Goal: Transaction & Acquisition: Purchase product/service

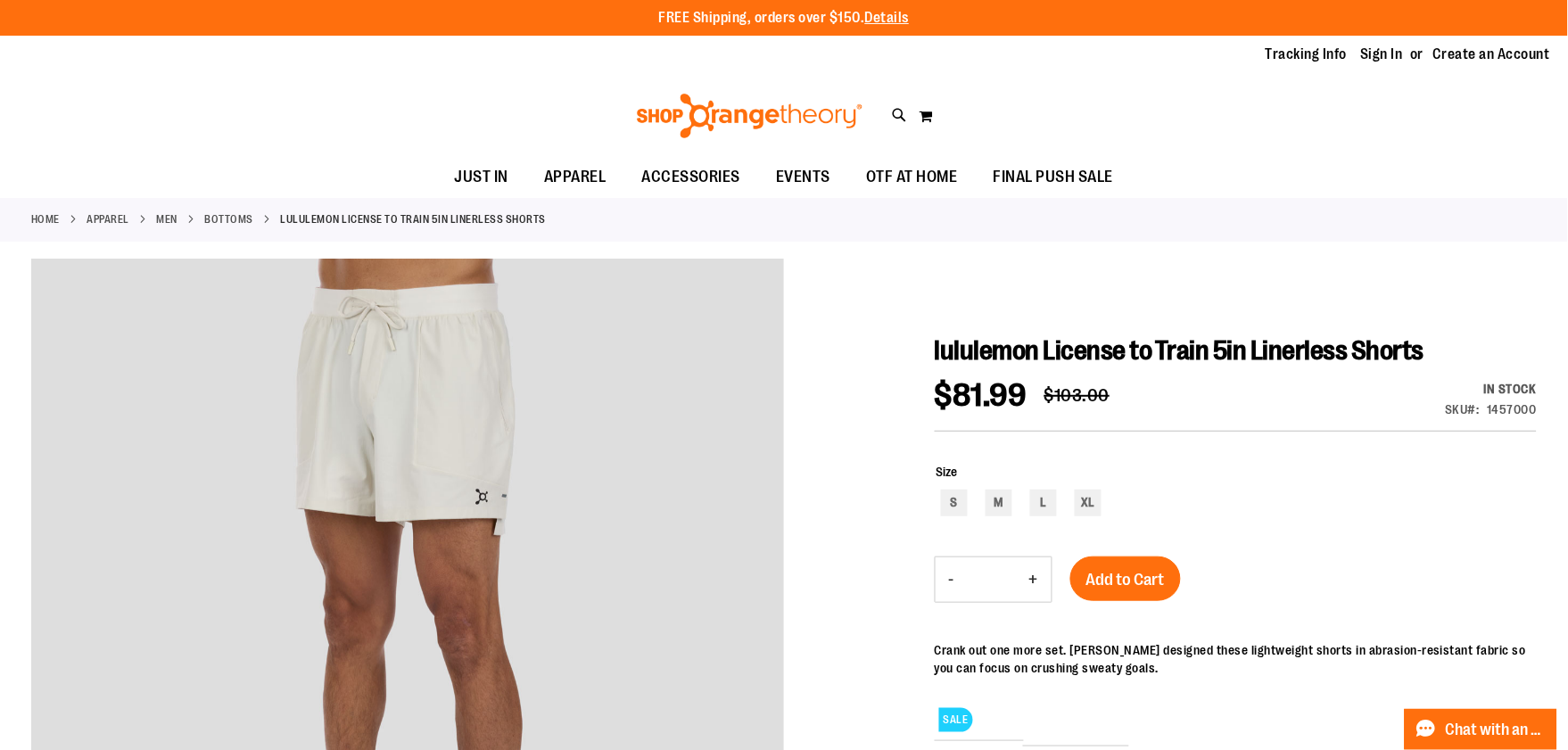
click at [225, 216] on link "Bottoms" at bounding box center [230, 220] width 49 height 16
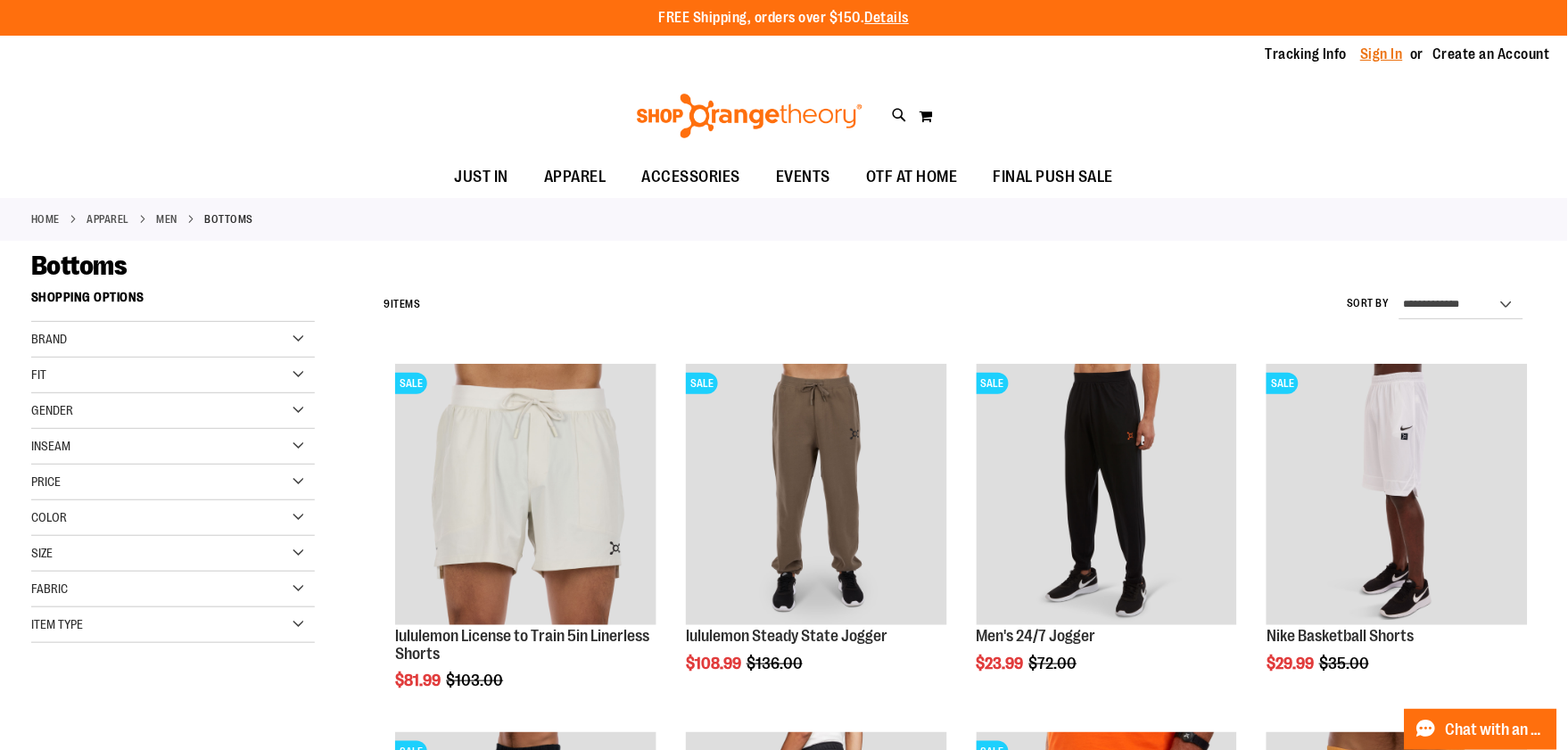
click at [1385, 55] on link "Sign In" at bounding box center [1382, 54] width 43 height 20
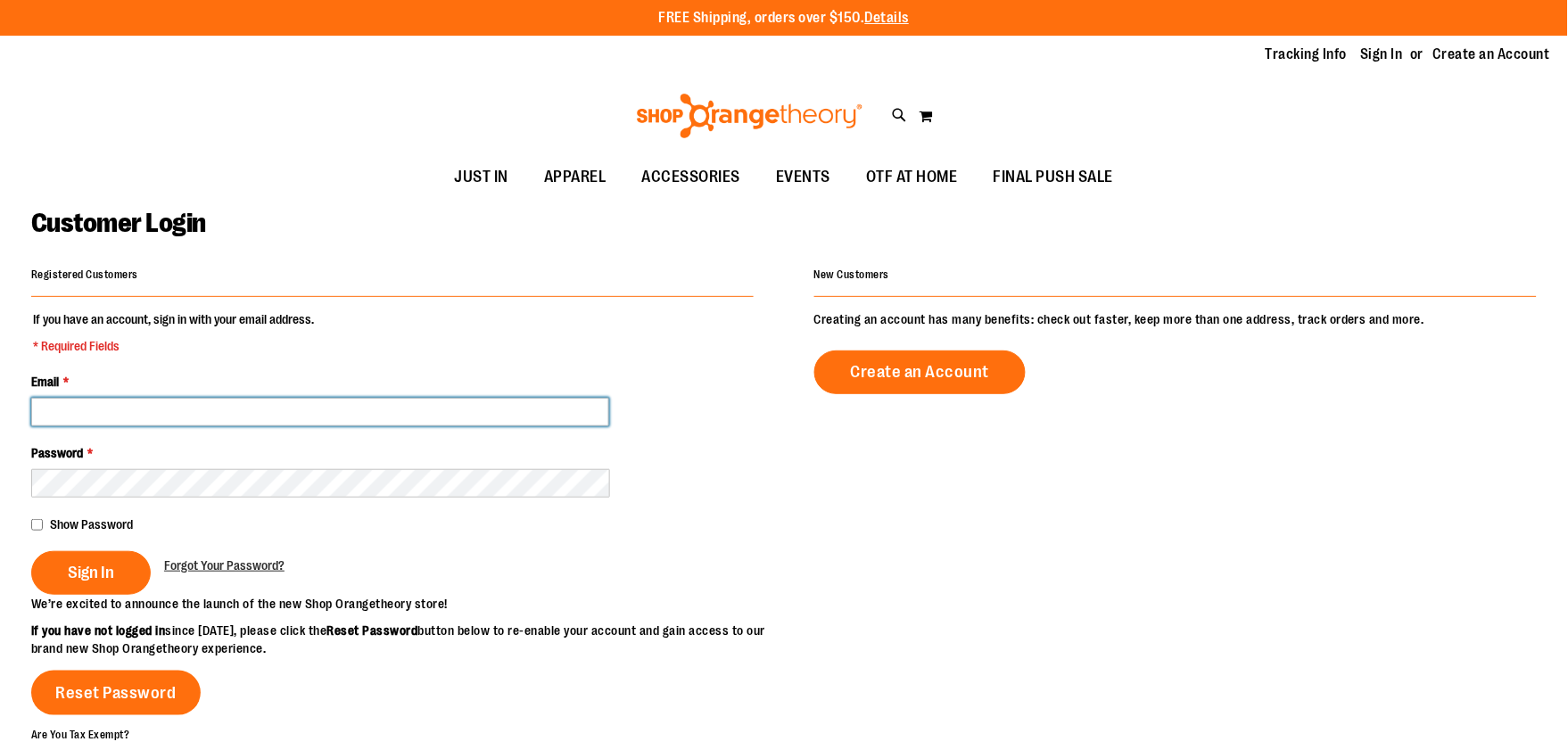
click at [490, 408] on input "Email *" at bounding box center [320, 413] width 578 height 29
click at [548, 422] on input "Email *" at bounding box center [320, 413] width 578 height 29
type input "**********"
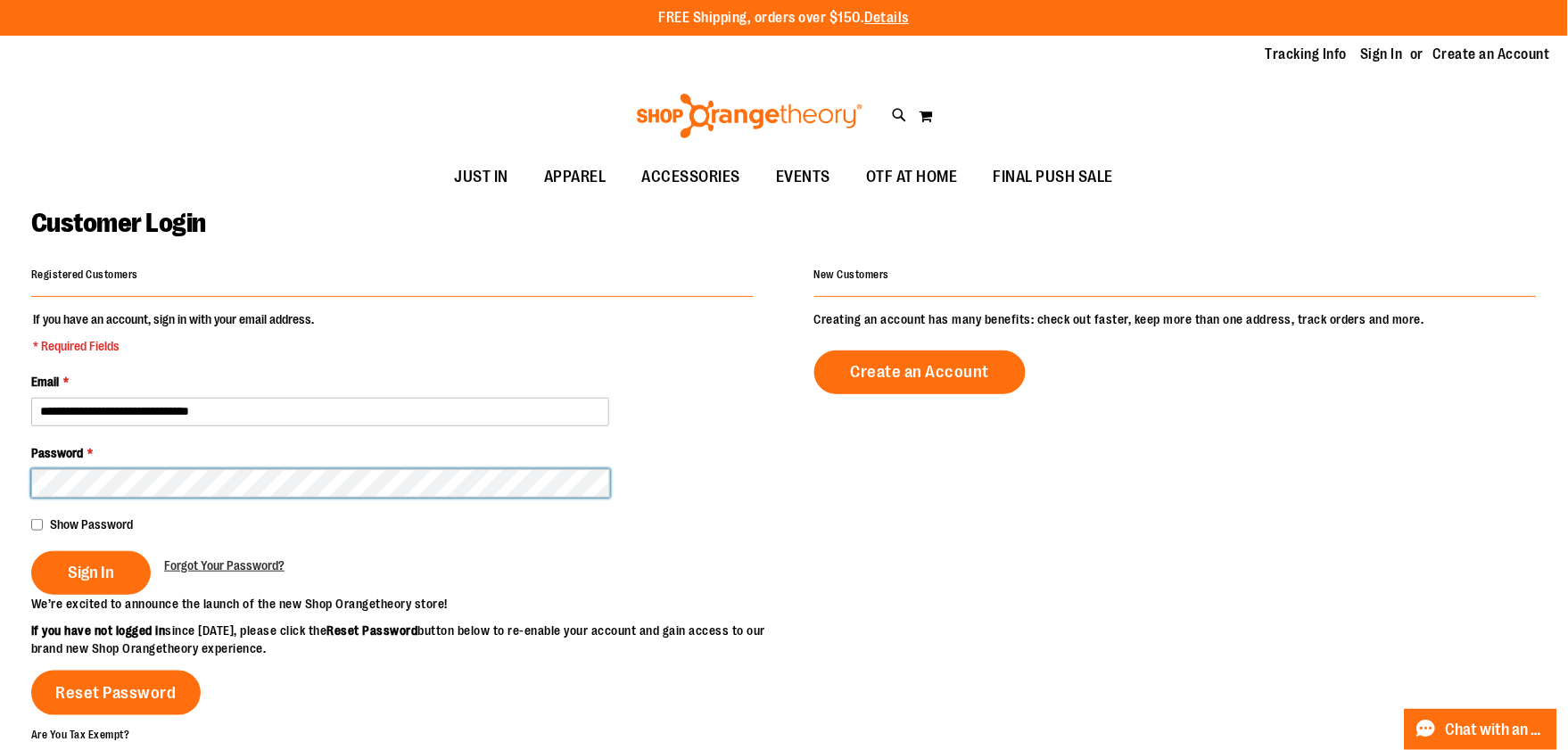
click at [32, 551] on button "Sign In" at bounding box center [91, 573] width 119 height 43
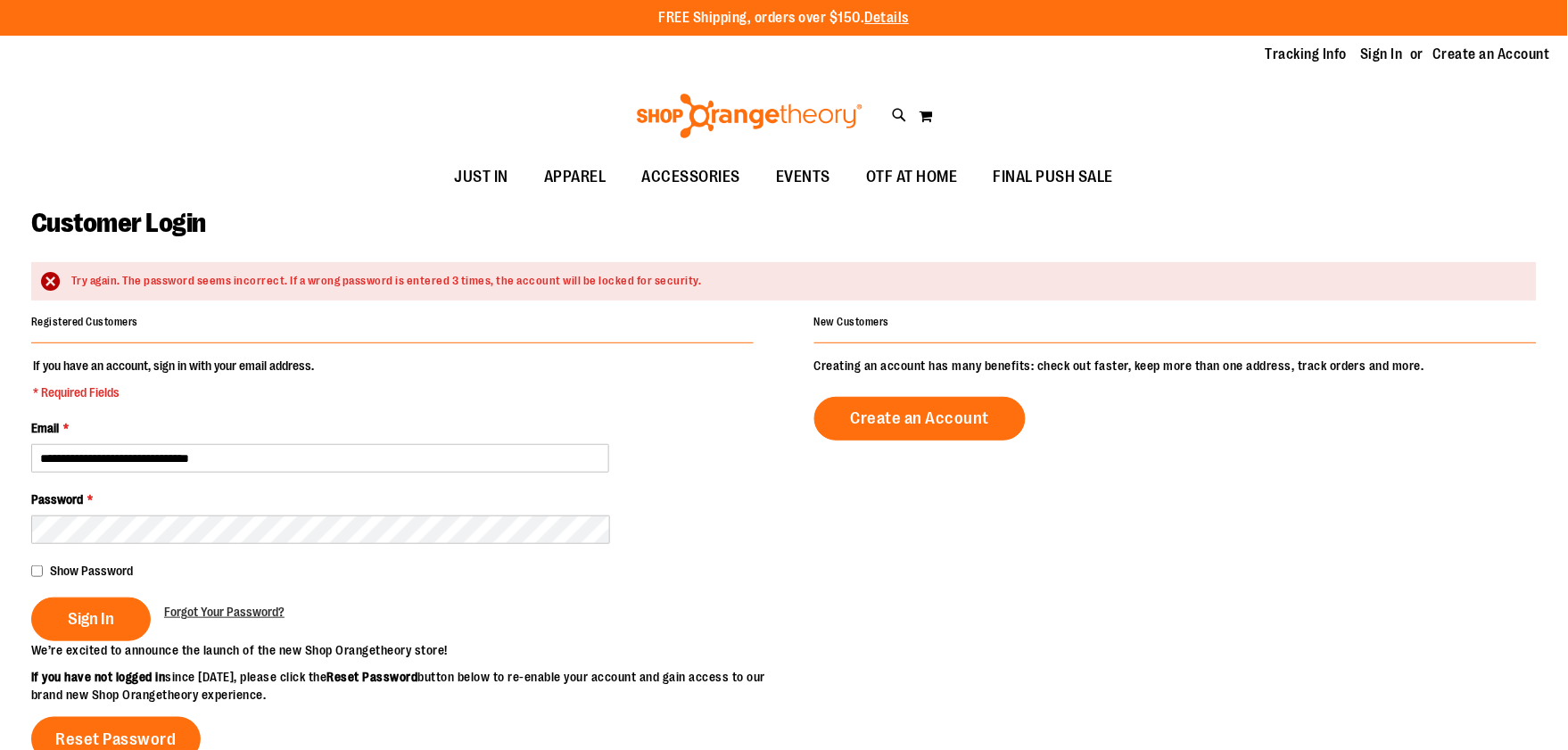
click at [456, 523] on div "Password *" at bounding box center [393, 517] width 722 height 53
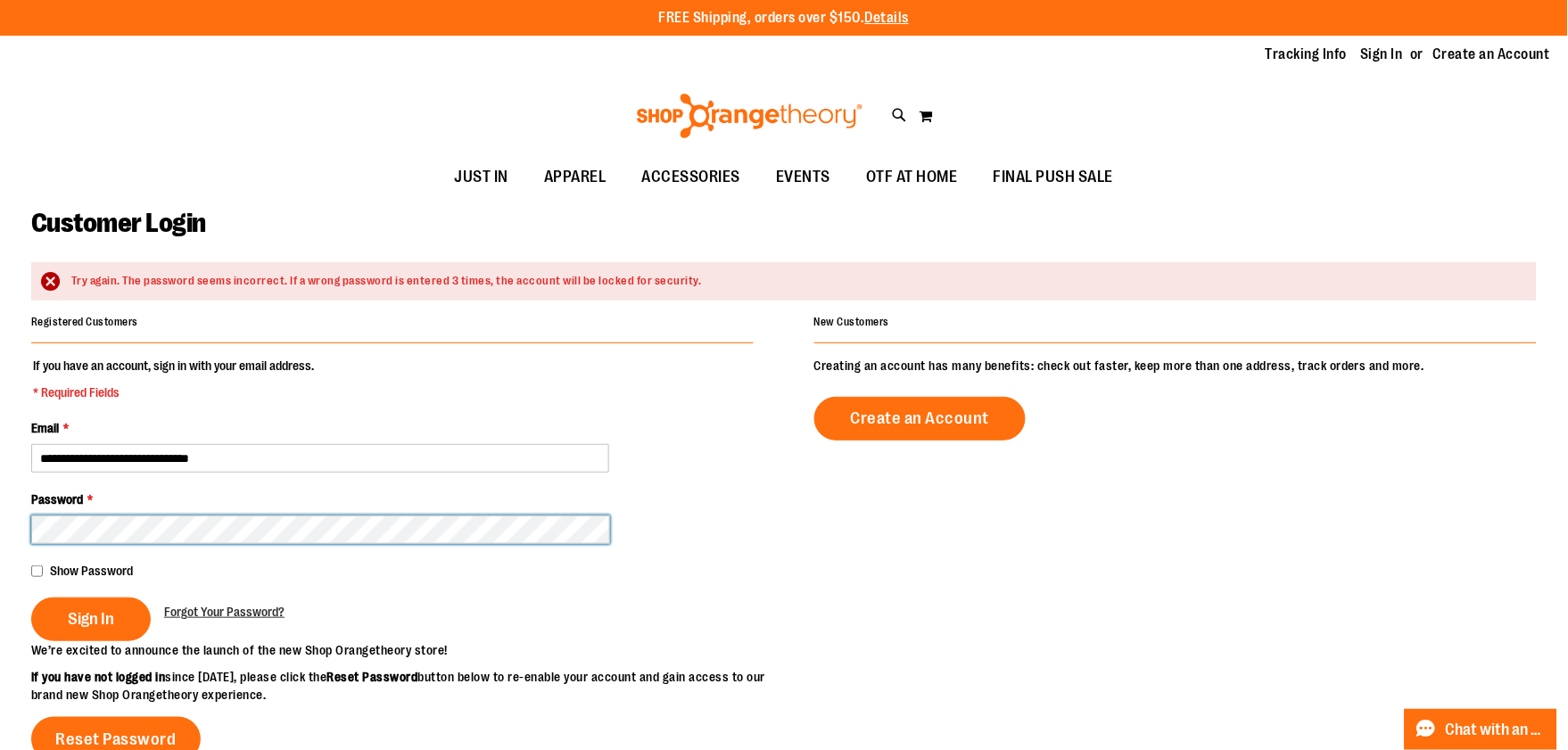
click at [32, 597] on button "Sign In" at bounding box center [91, 619] width 119 height 43
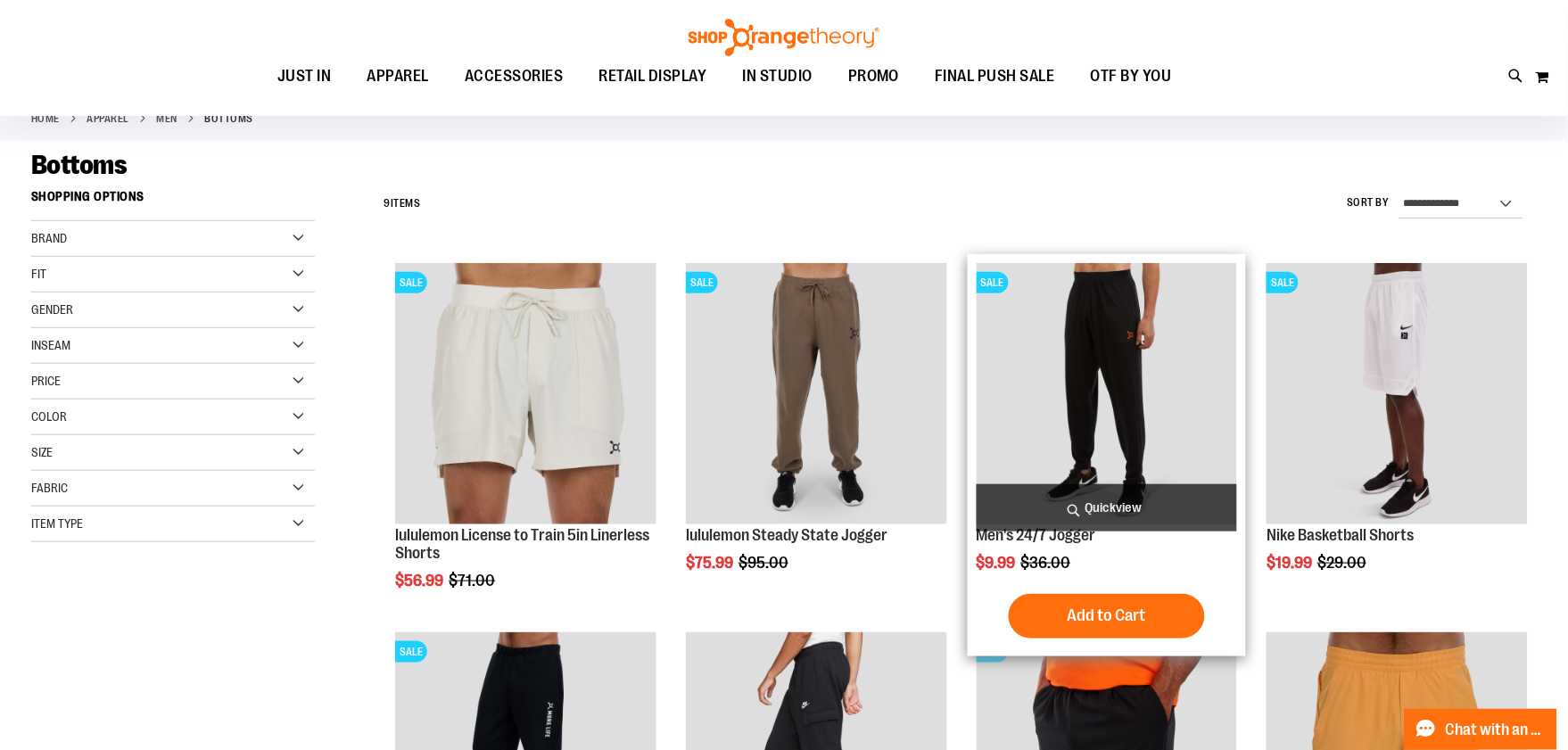
scroll to position [99, 0]
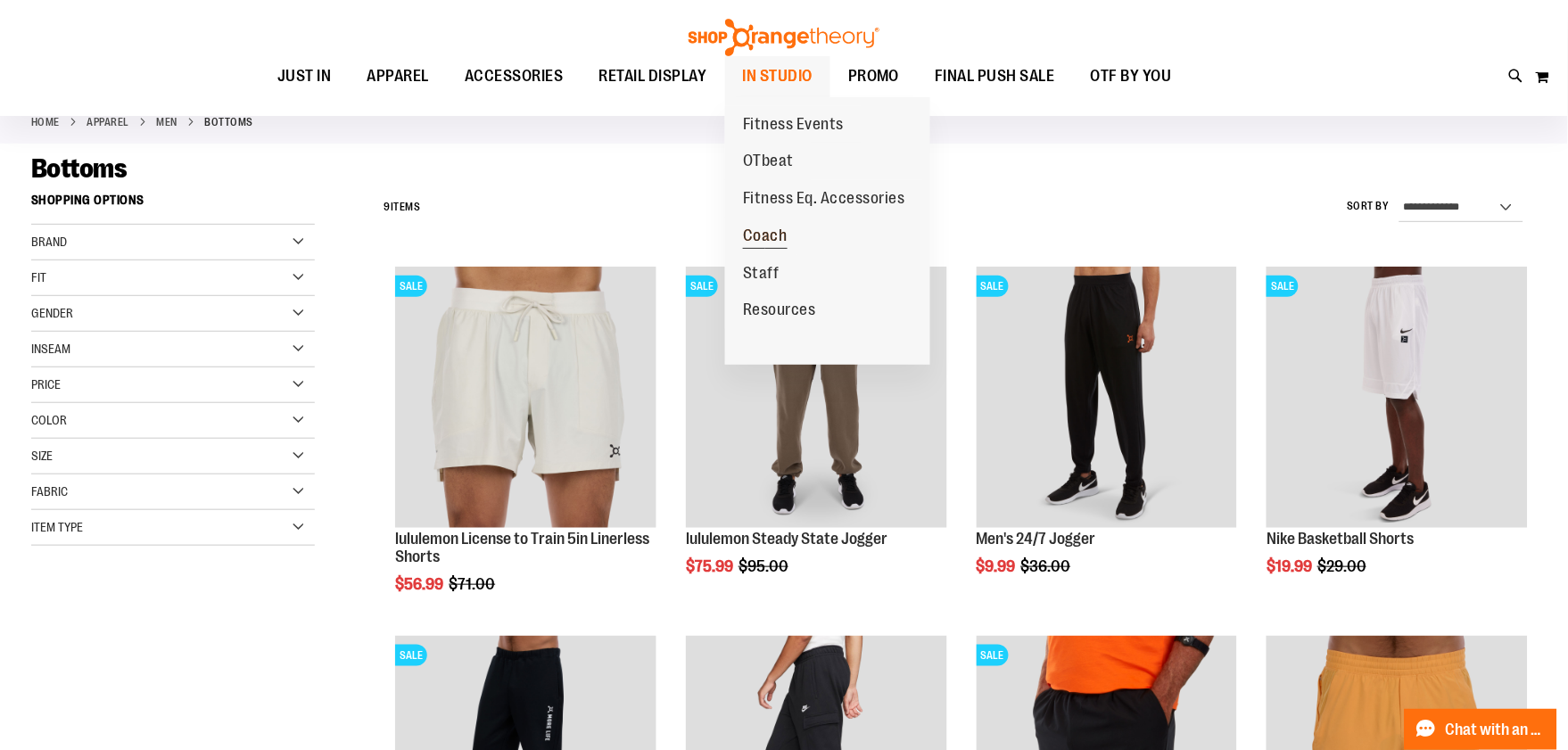
click at [781, 233] on span "Coach" at bounding box center [765, 237] width 44 height 23
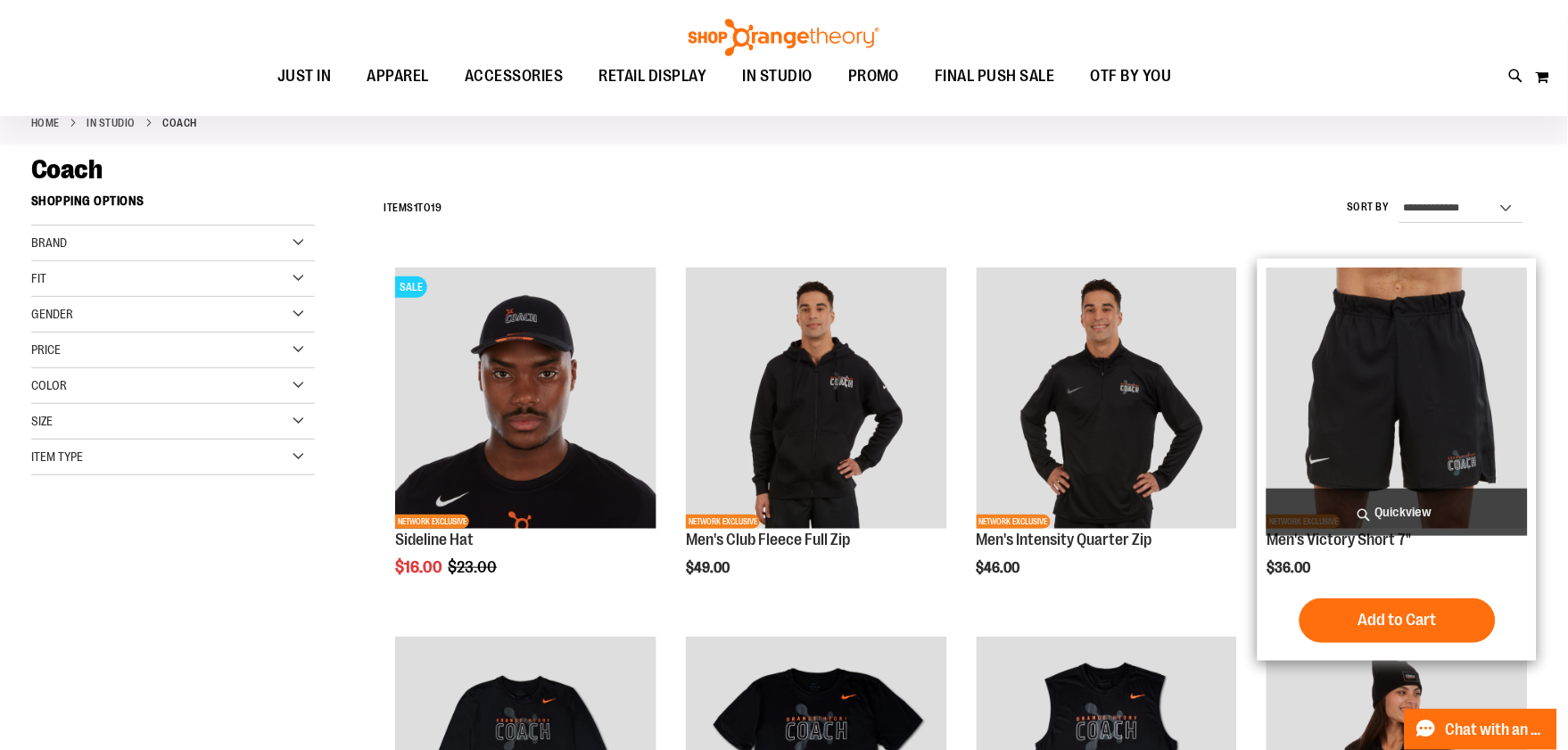
scroll to position [99, 0]
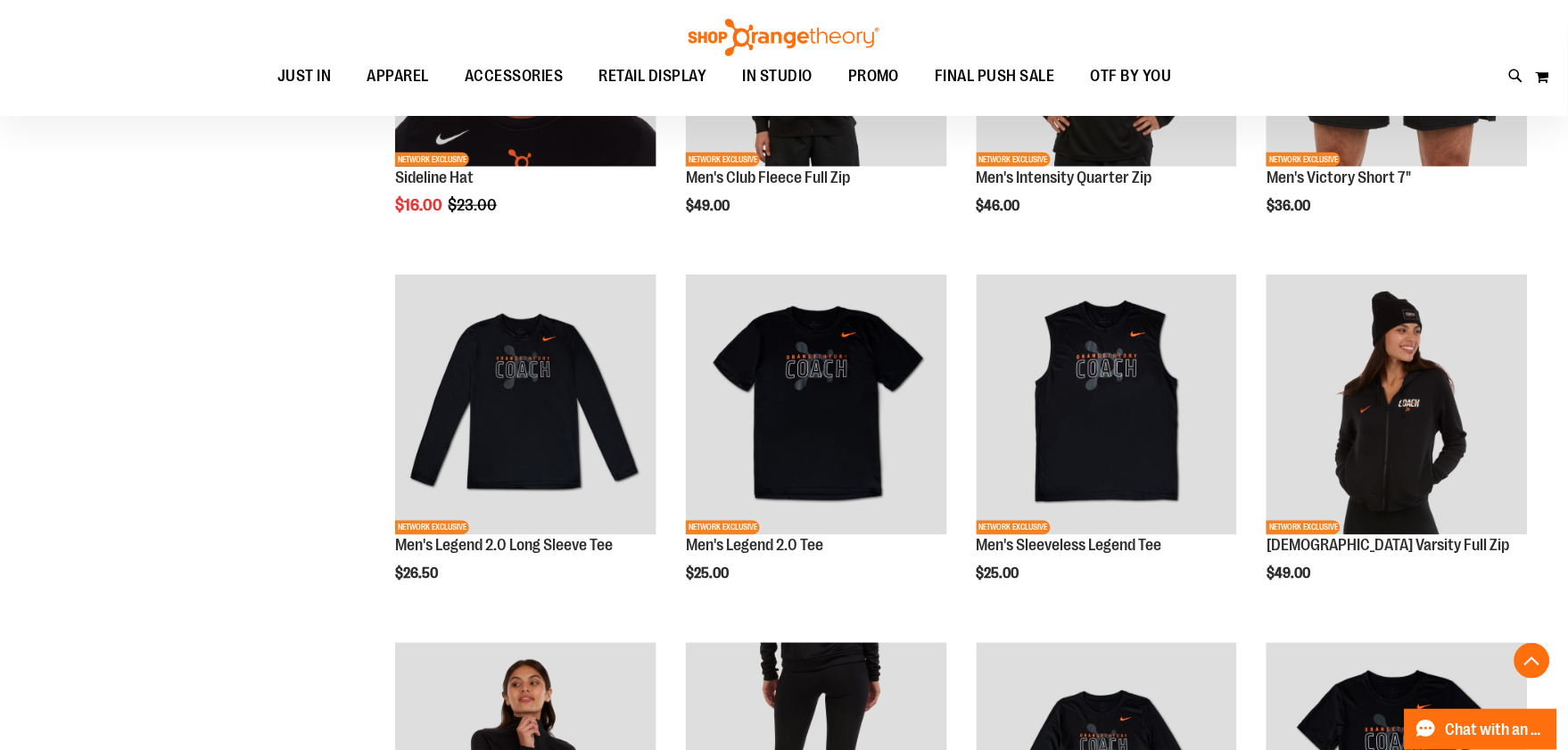
scroll to position [316, 0]
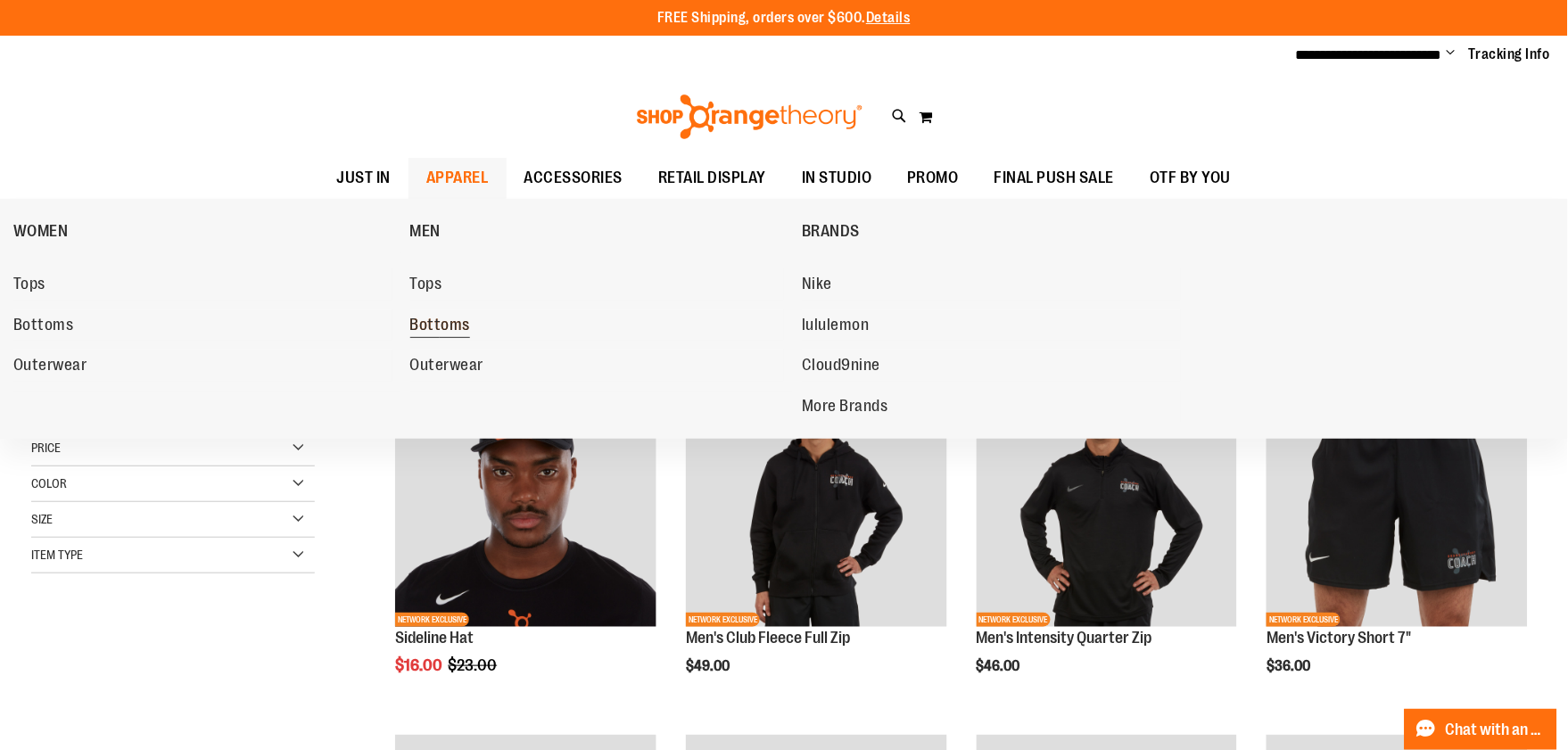
click at [430, 333] on span "Bottoms" at bounding box center [440, 327] width 61 height 23
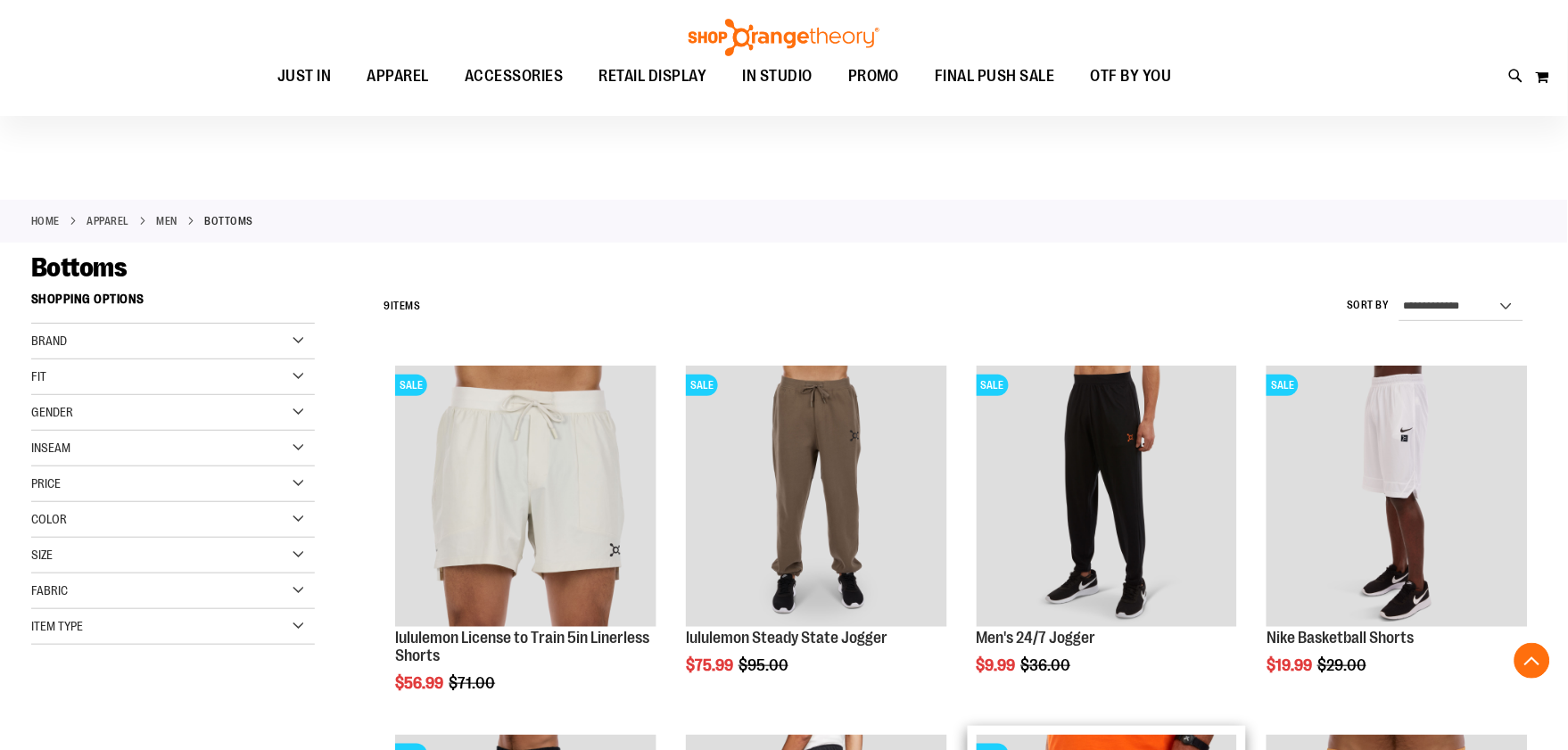
scroll to position [495, 0]
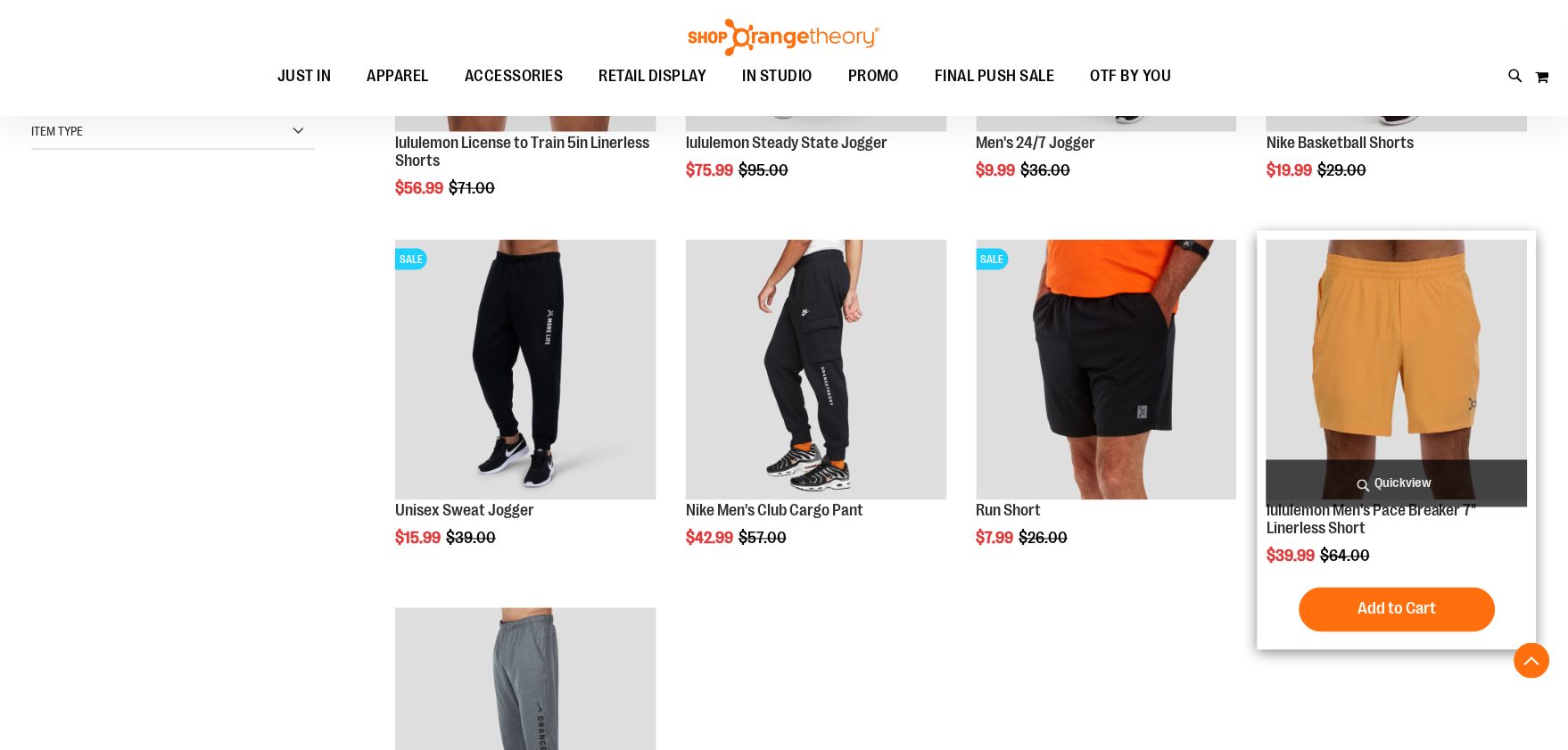
click at [1376, 387] on img "product" at bounding box center [1397, 370] width 261 height 261
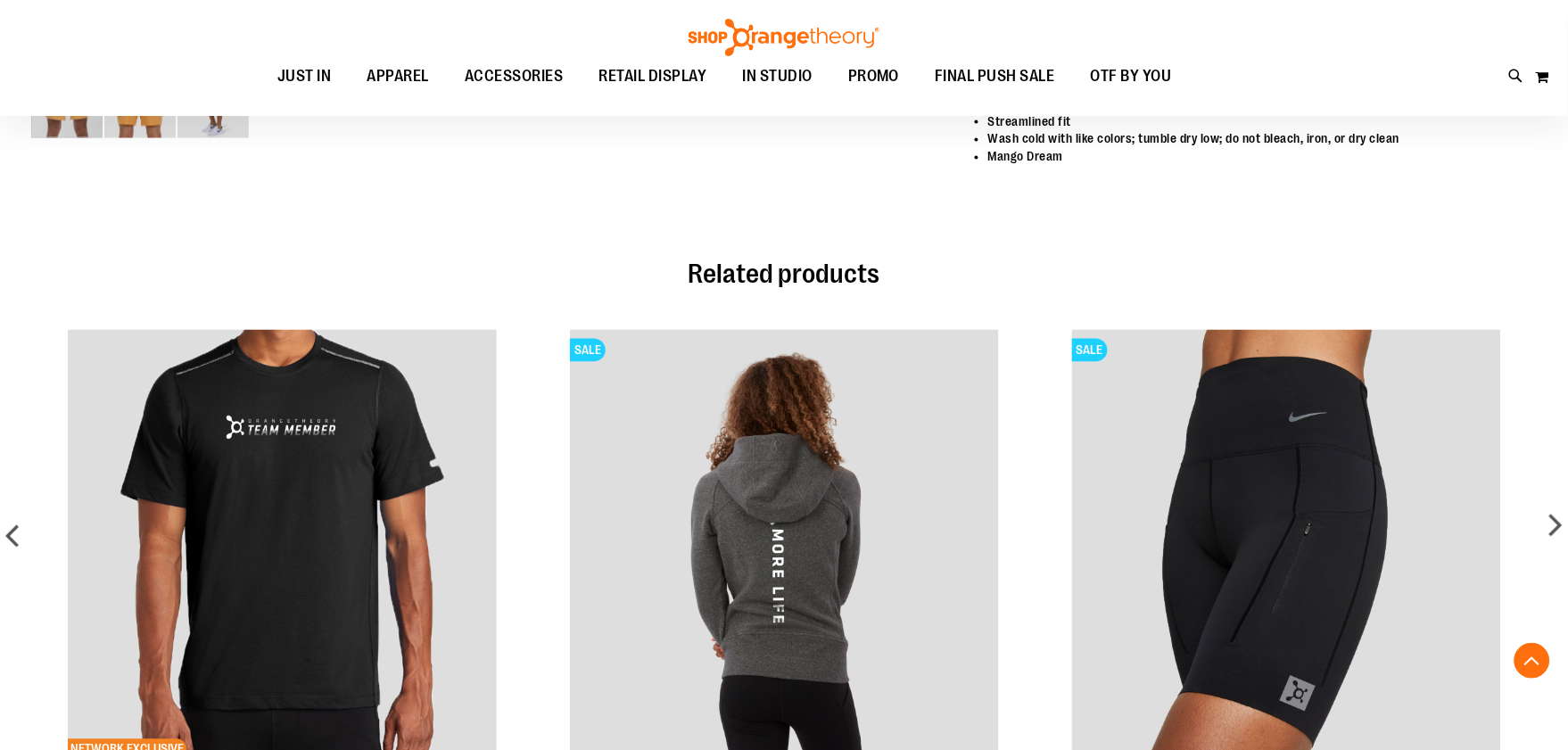
scroll to position [550, 0]
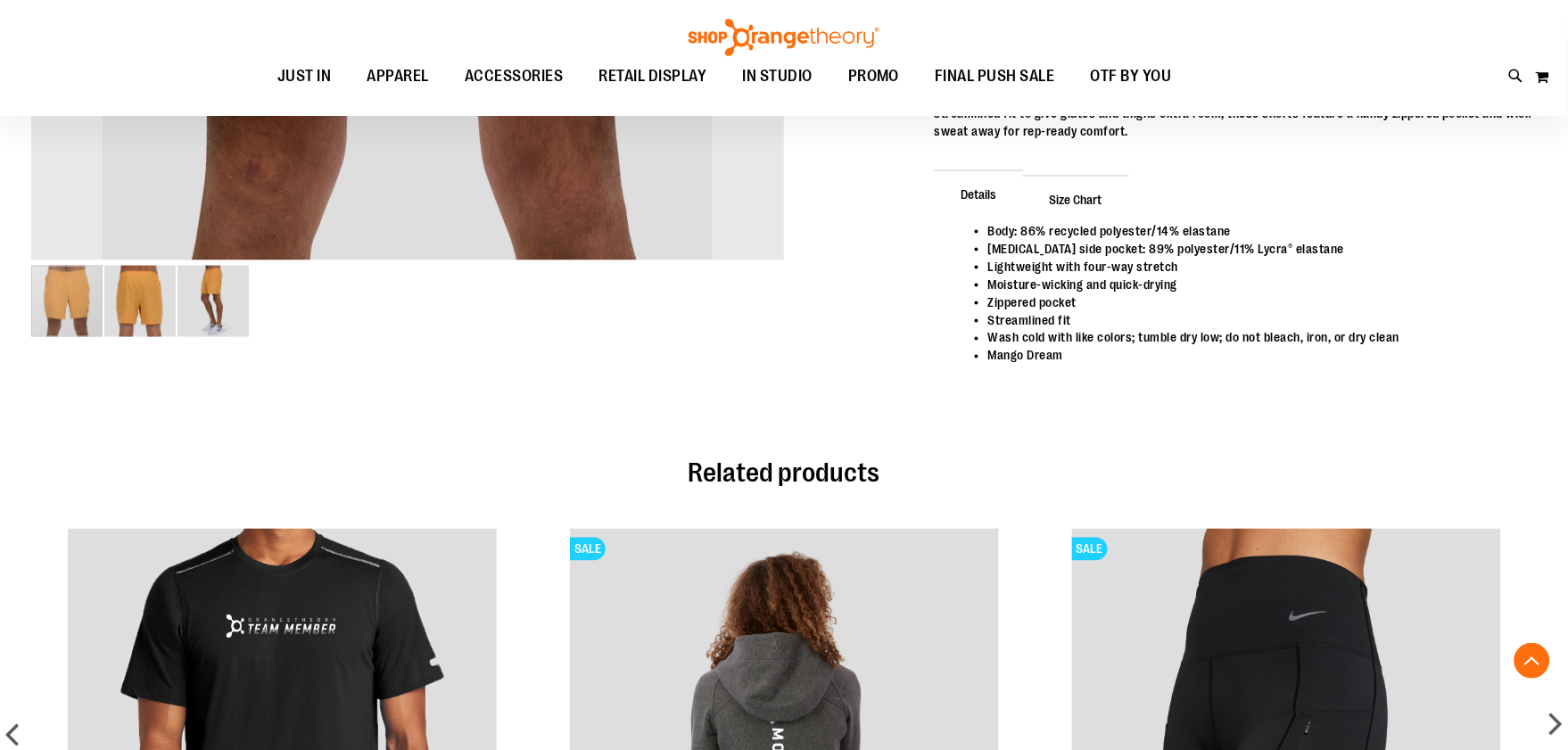
click at [225, 304] on img "image 3 of 3" at bounding box center [213, 301] width 71 height 71
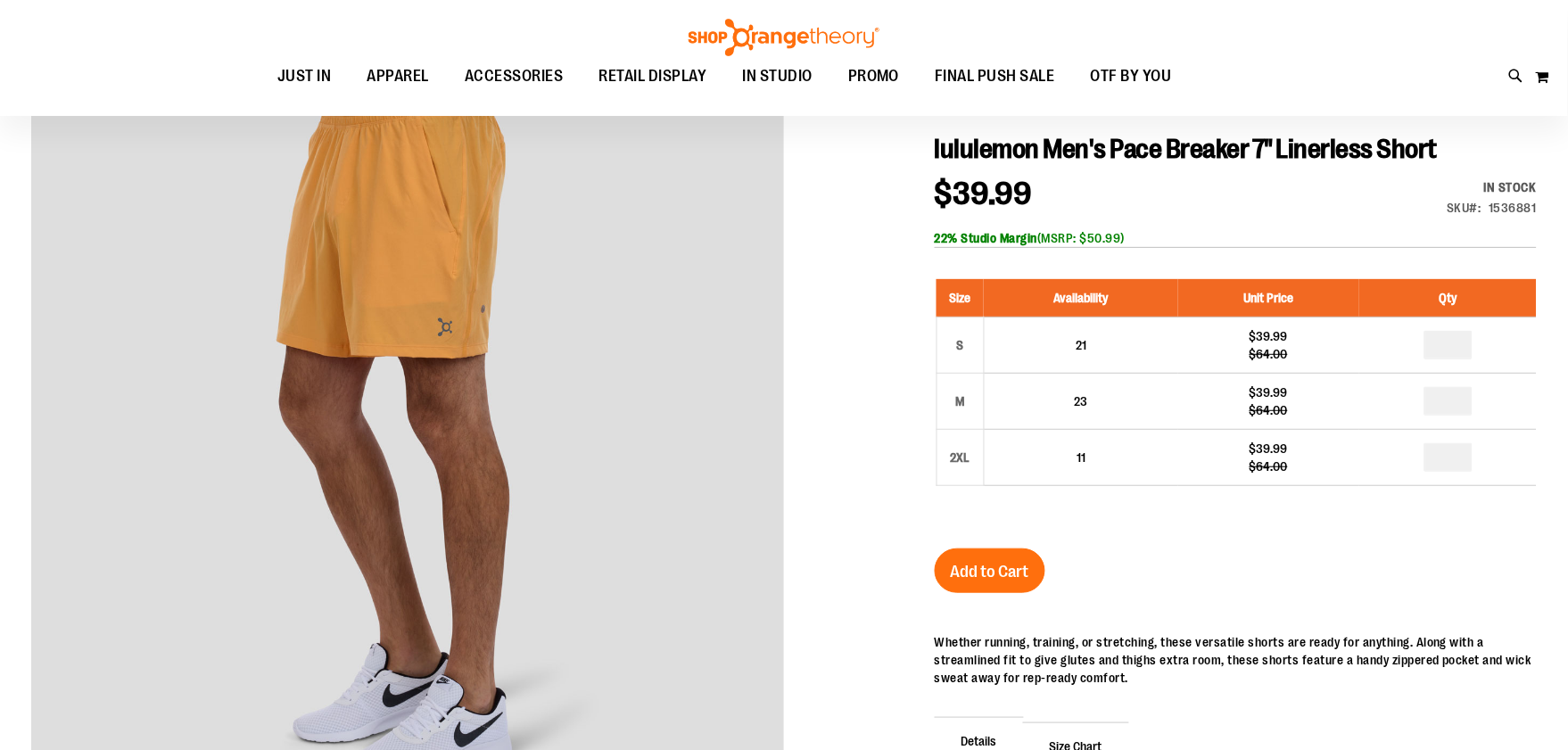
scroll to position [0, 0]
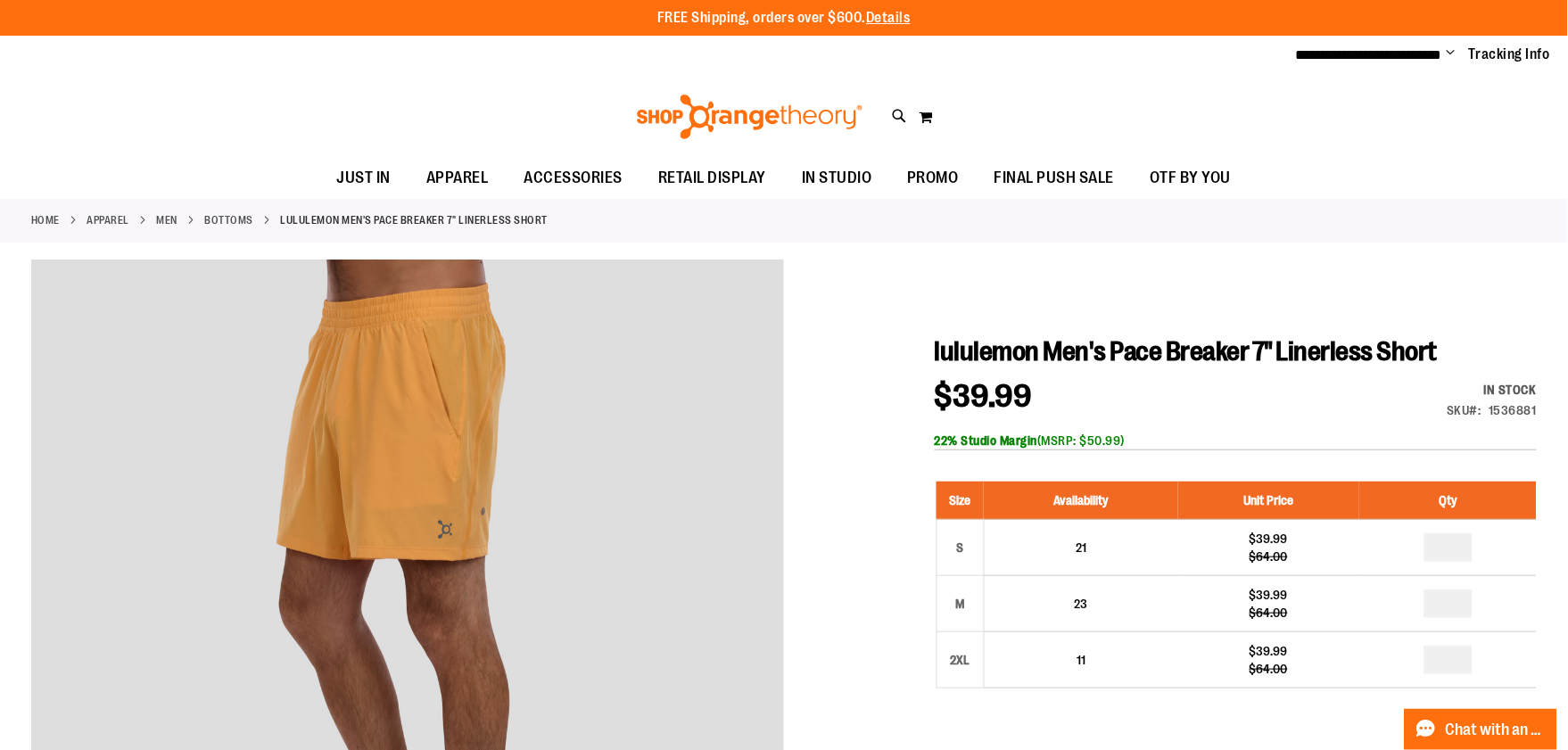
click at [1448, 50] on span "Change" at bounding box center [1451, 53] width 9 height 17
click at [1389, 126] on link "Sign Out" at bounding box center [1387, 119] width 157 height 33
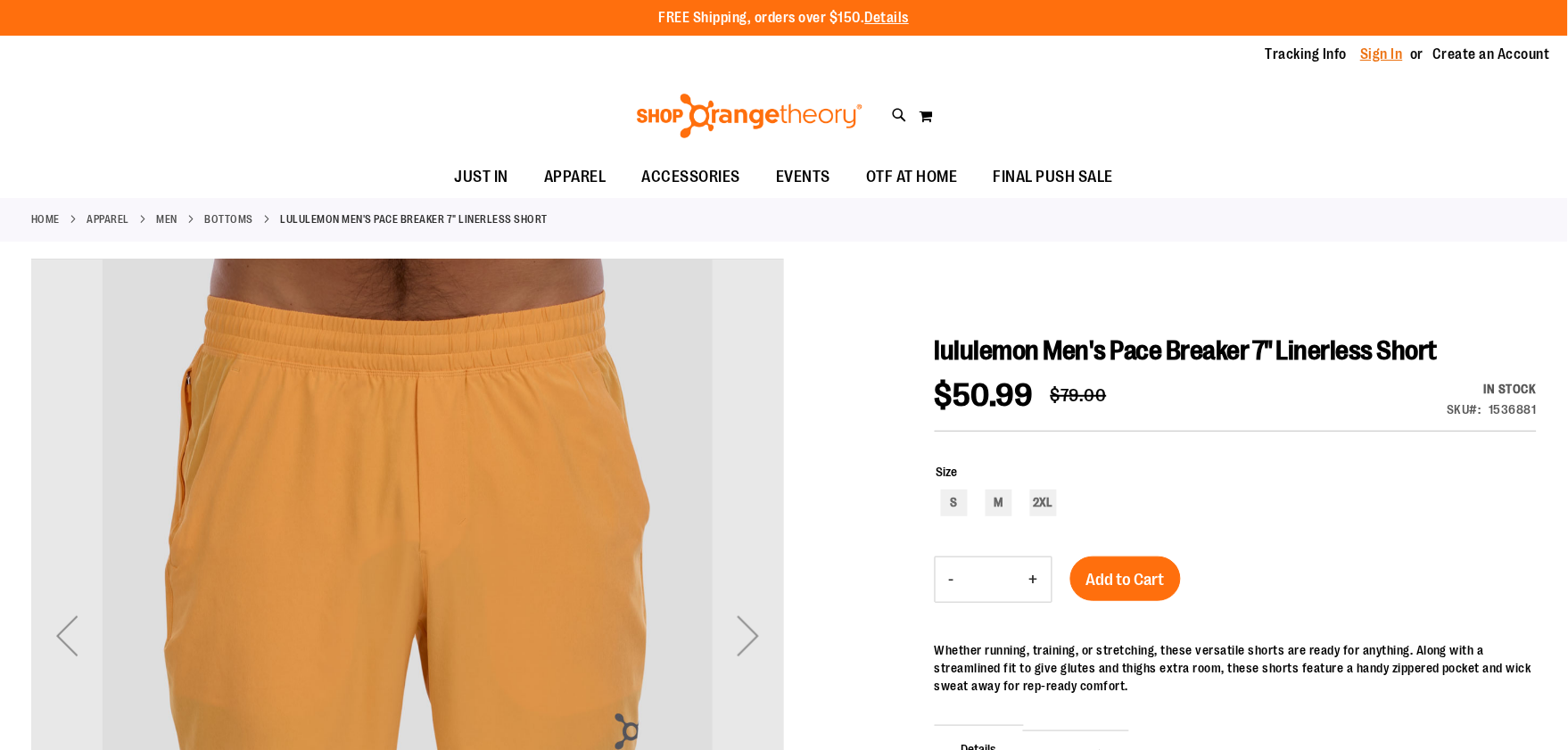
click at [1379, 54] on link "Sign In" at bounding box center [1382, 54] width 43 height 20
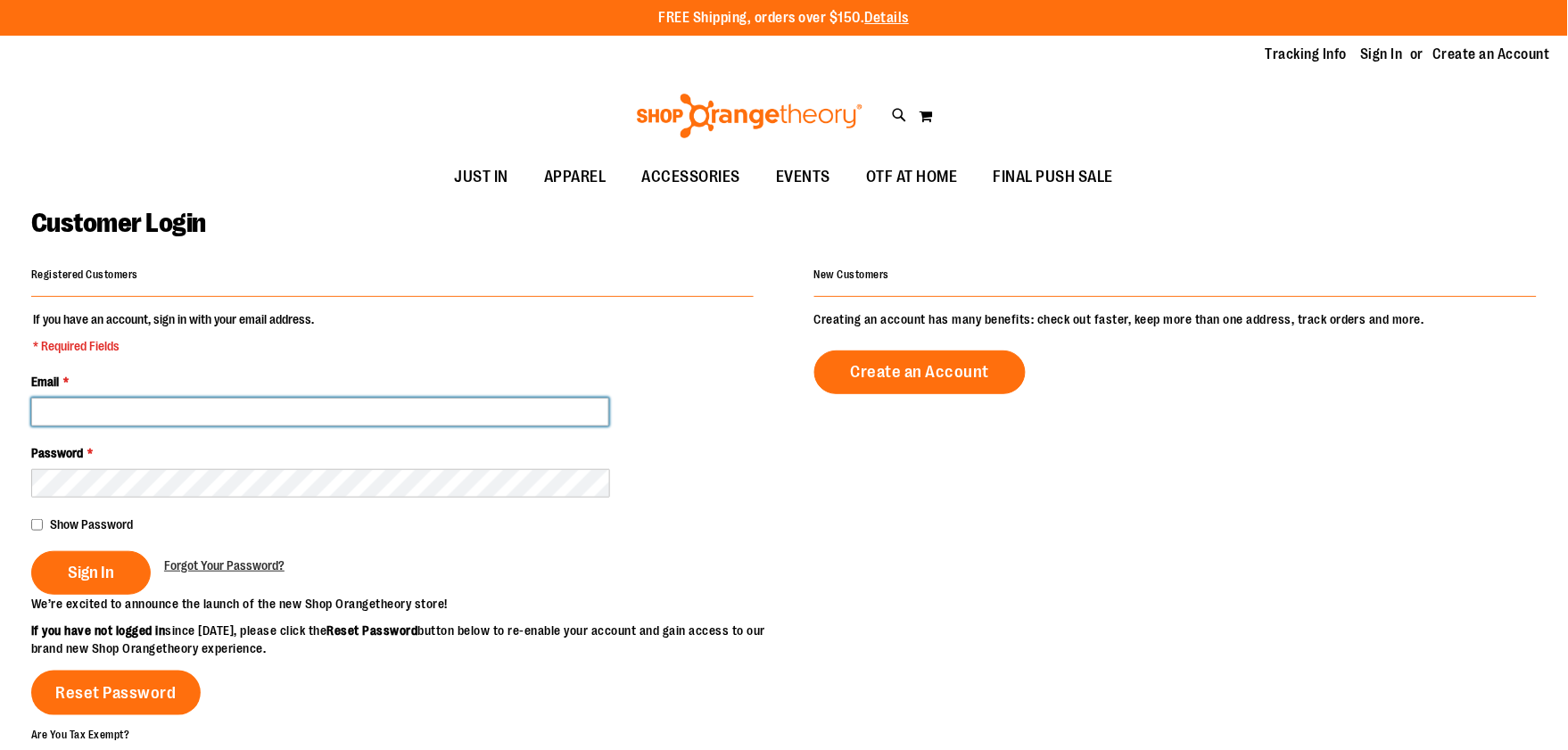
click at [306, 419] on input "Email *" at bounding box center [320, 413] width 578 height 29
type input "**********"
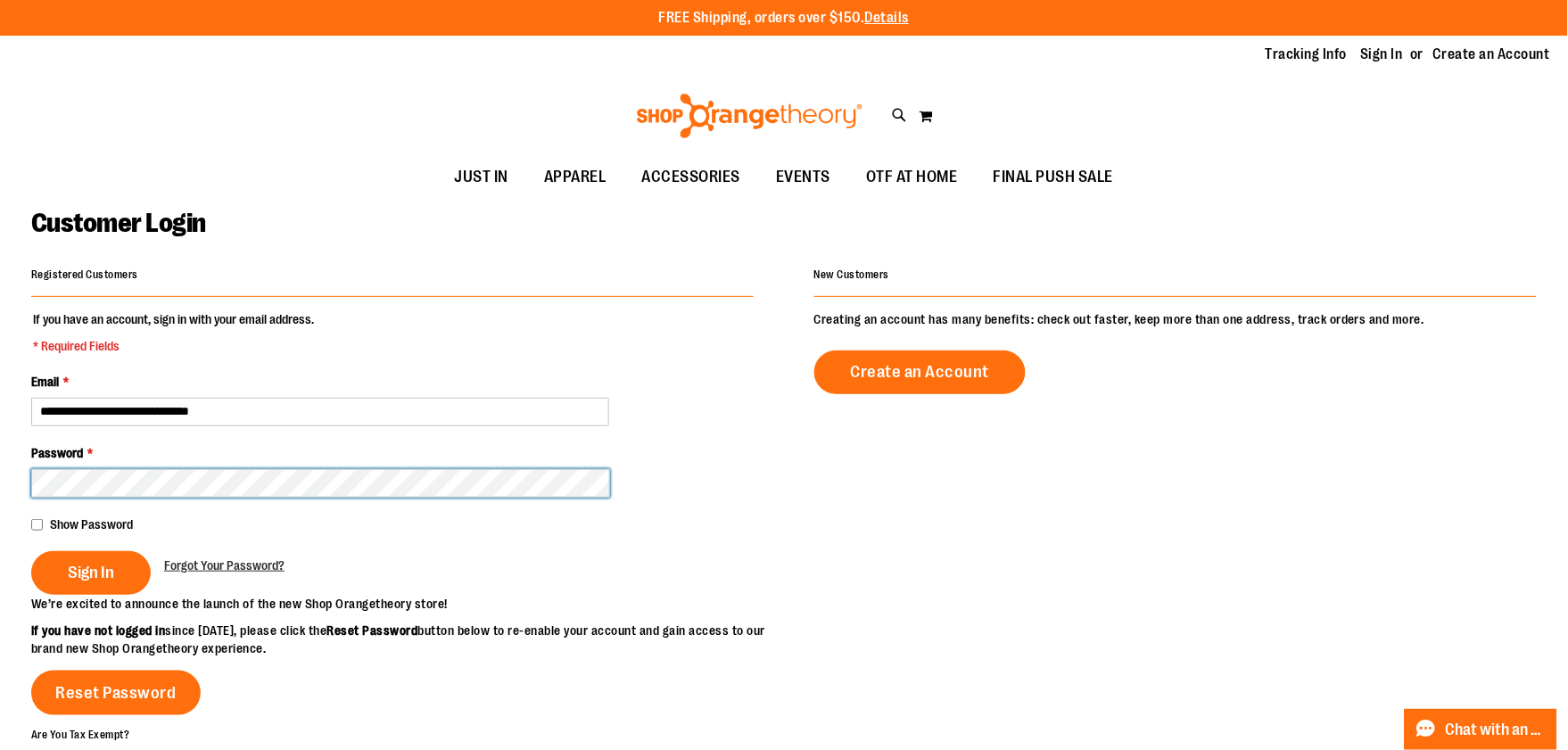
click at [32, 551] on button "Sign In" at bounding box center [91, 573] width 119 height 43
